Goal: Task Accomplishment & Management: Use online tool/utility

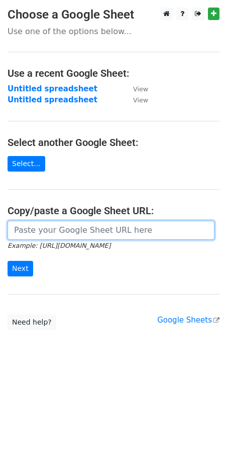
click at [97, 236] on input "url" at bounding box center [111, 230] width 207 height 19
paste input "[URL][DOMAIN_NAME]"
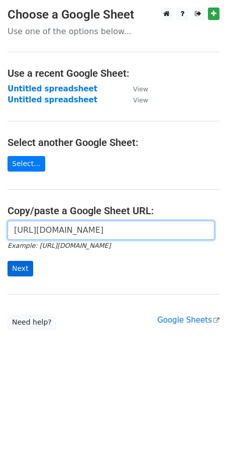
type input "[URL][DOMAIN_NAME]"
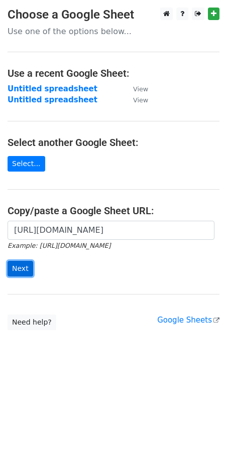
scroll to position [0, 0]
click at [25, 264] on input "Next" at bounding box center [21, 269] width 26 height 16
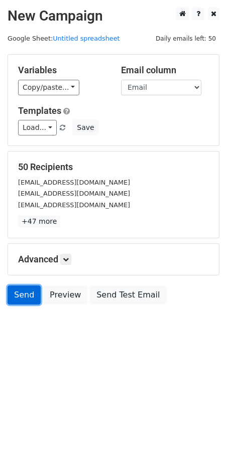
click at [22, 301] on link "Send" at bounding box center [24, 294] width 33 height 19
